Goal: Information Seeking & Learning: Learn about a topic

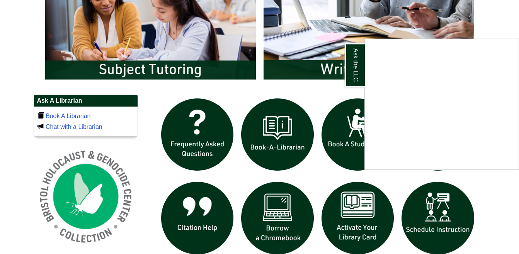
scroll to position [464, 0]
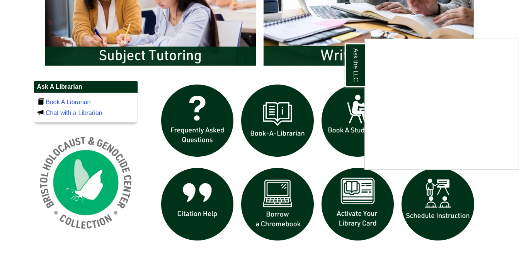
click at [503, 18] on div "Ask the LLC" at bounding box center [259, 127] width 519 height 254
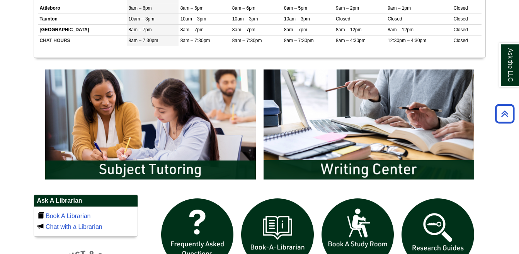
scroll to position [363, 0]
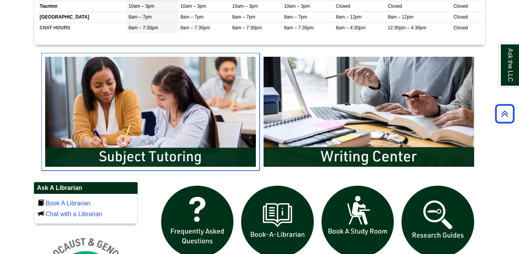
click at [130, 155] on img "slideshow" at bounding box center [150, 112] width 218 height 118
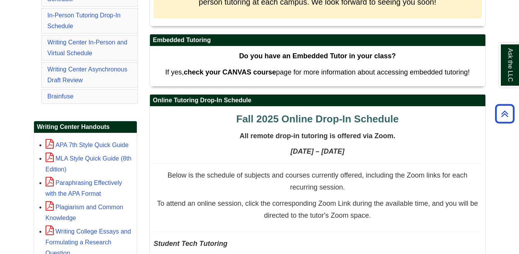
scroll to position [232, 0]
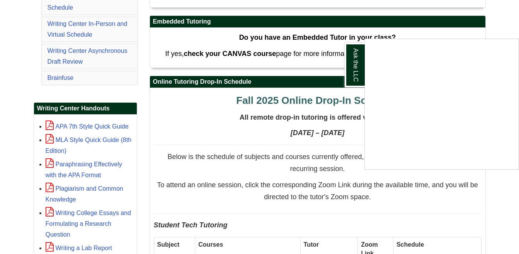
click at [505, 24] on div "Ask the LLC" at bounding box center [259, 127] width 519 height 254
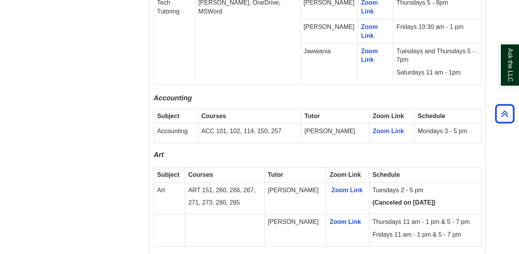
scroll to position [503, 0]
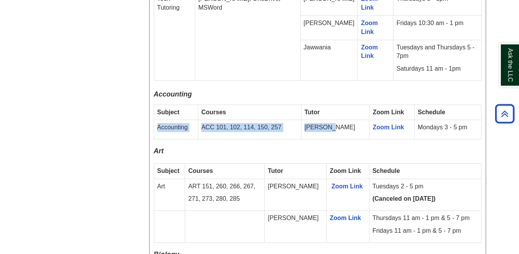
drag, startPoint x: 156, startPoint y: 99, endPoint x: 345, endPoint y: 109, distance: 189.3
click at [345, 120] on tr "Accounting ACC 101, 102, 114, 150, 257 [PERSON_NAME] Zoom Link Mondays 3 - 5 pm" at bounding box center [318, 129] width 328 height 19
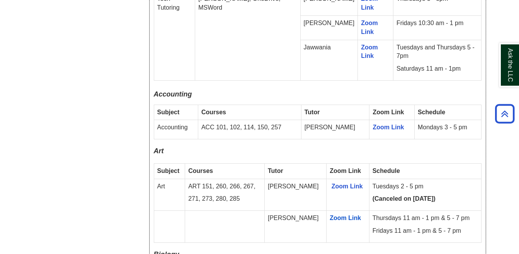
drag, startPoint x: 345, startPoint y: 109, endPoint x: 319, endPoint y: 112, distance: 26.9
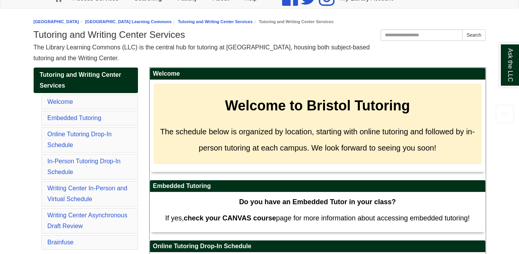
scroll to position [116, 0]
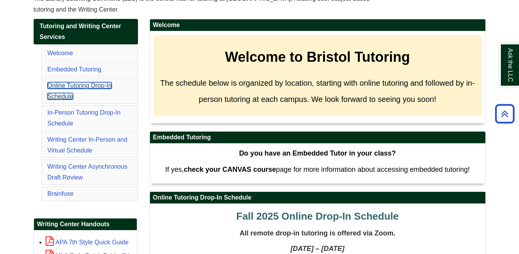
click at [58, 86] on link "Online Tutoring Drop-In Schedule" at bounding box center [80, 90] width 64 height 17
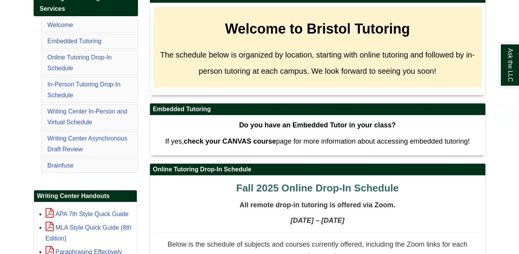
scroll to position [153, 0]
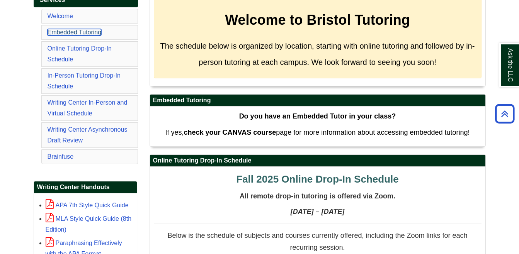
click at [90, 30] on link "Embedded Tutoring" at bounding box center [75, 32] width 54 height 7
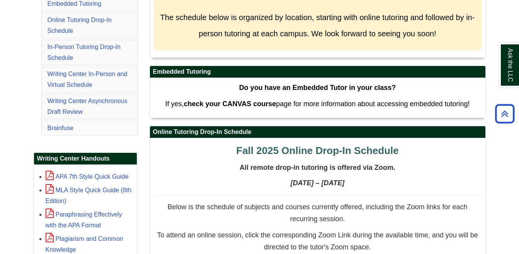
scroll to position [170, 0]
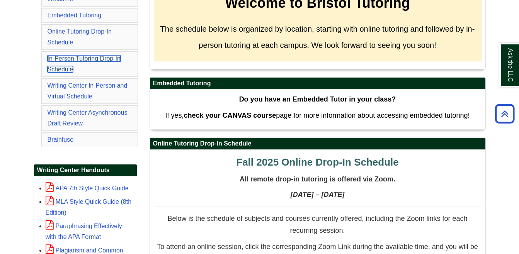
click at [77, 56] on link "In-Person Tutoring Drop-In Schedule" at bounding box center [84, 63] width 73 height 17
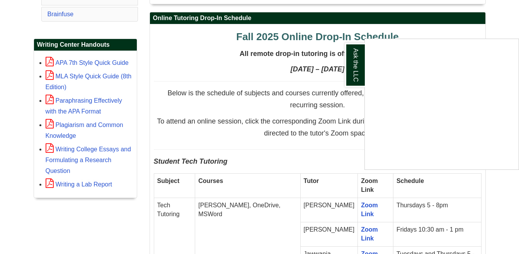
scroll to position [309, 0]
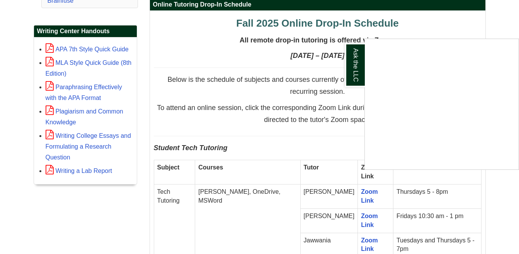
click at [309, 138] on div "Ask the LLC" at bounding box center [259, 127] width 519 height 254
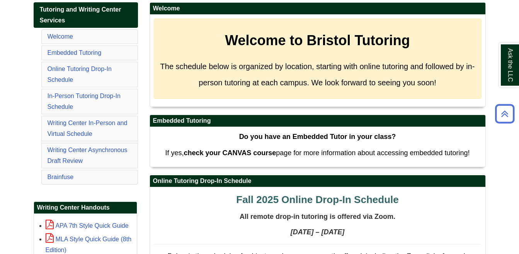
scroll to position [116, 0]
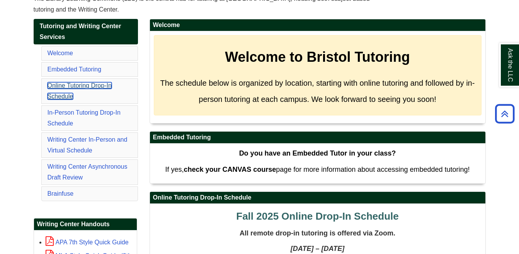
click at [67, 86] on link "Online Tutoring Drop-In Schedule" at bounding box center [80, 90] width 64 height 17
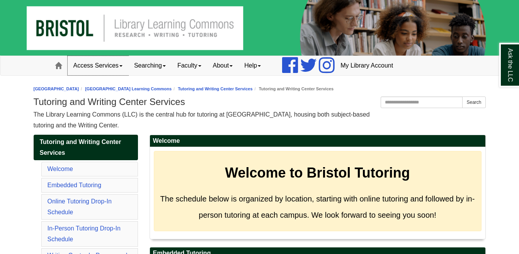
click at [121, 64] on link "Access Services" at bounding box center [98, 65] width 61 height 19
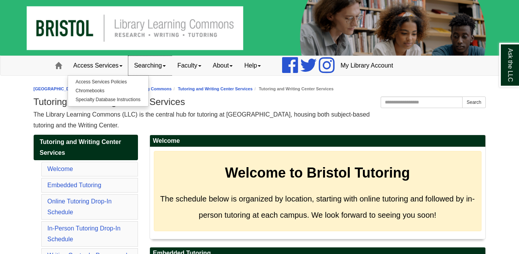
click at [166, 66] on span at bounding box center [164, 66] width 3 height 2
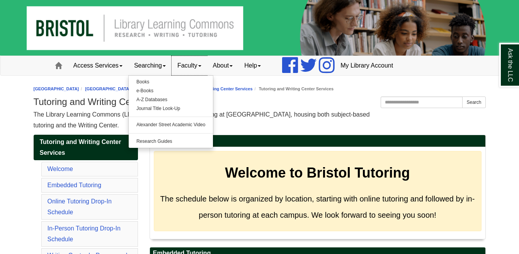
click at [203, 65] on link "Faculty" at bounding box center [190, 65] width 36 height 19
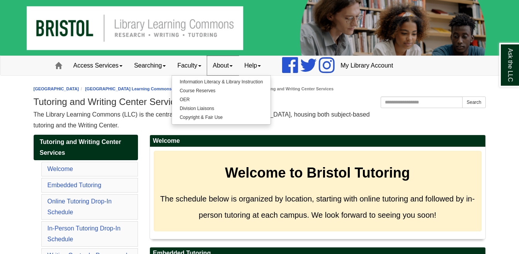
click at [239, 65] on link "About" at bounding box center [223, 65] width 32 height 19
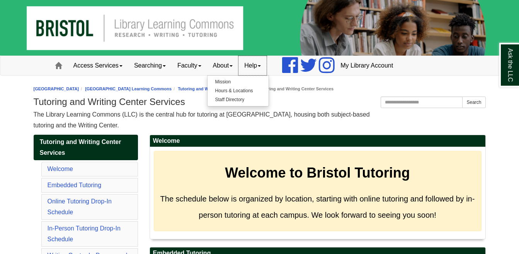
click at [261, 65] on span at bounding box center [259, 66] width 3 height 2
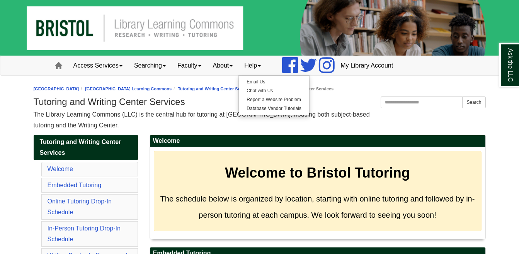
click at [173, 108] on h1 "Tutoring and Writing Center Services" at bounding box center [260, 102] width 452 height 11
drag, startPoint x: 144, startPoint y: 76, endPoint x: 125, endPoint y: 132, distance: 59.6
